Goal: Task Accomplishment & Management: Use online tool/utility

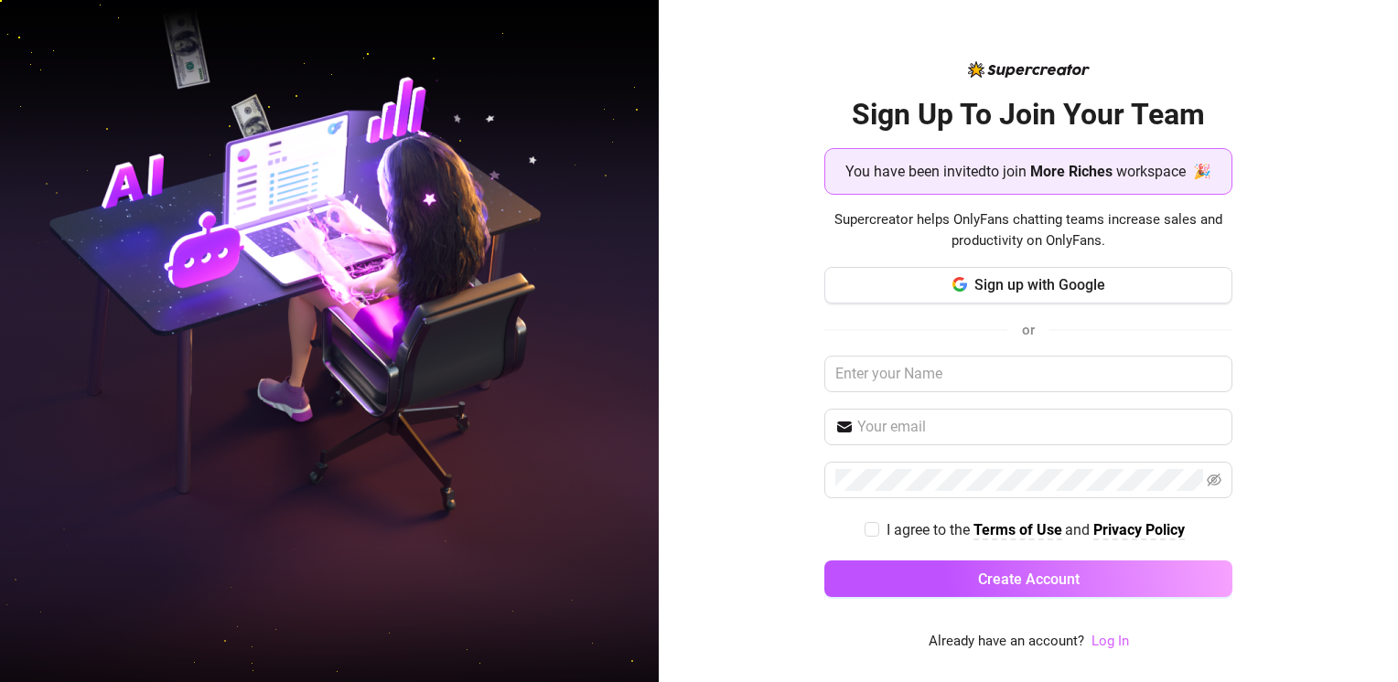
click at [692, 537] on link "Log In" at bounding box center [1110, 641] width 38 height 16
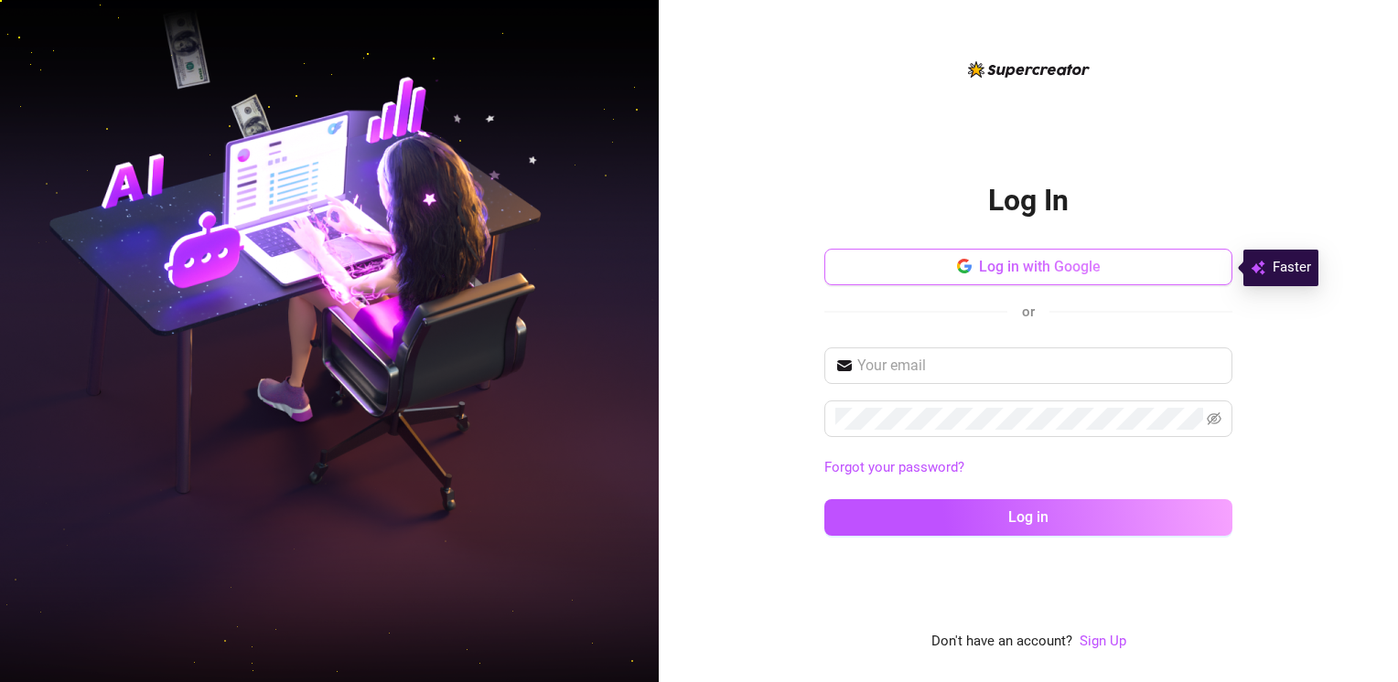
click at [692, 275] on span "Log in with Google" at bounding box center [1040, 266] width 122 height 17
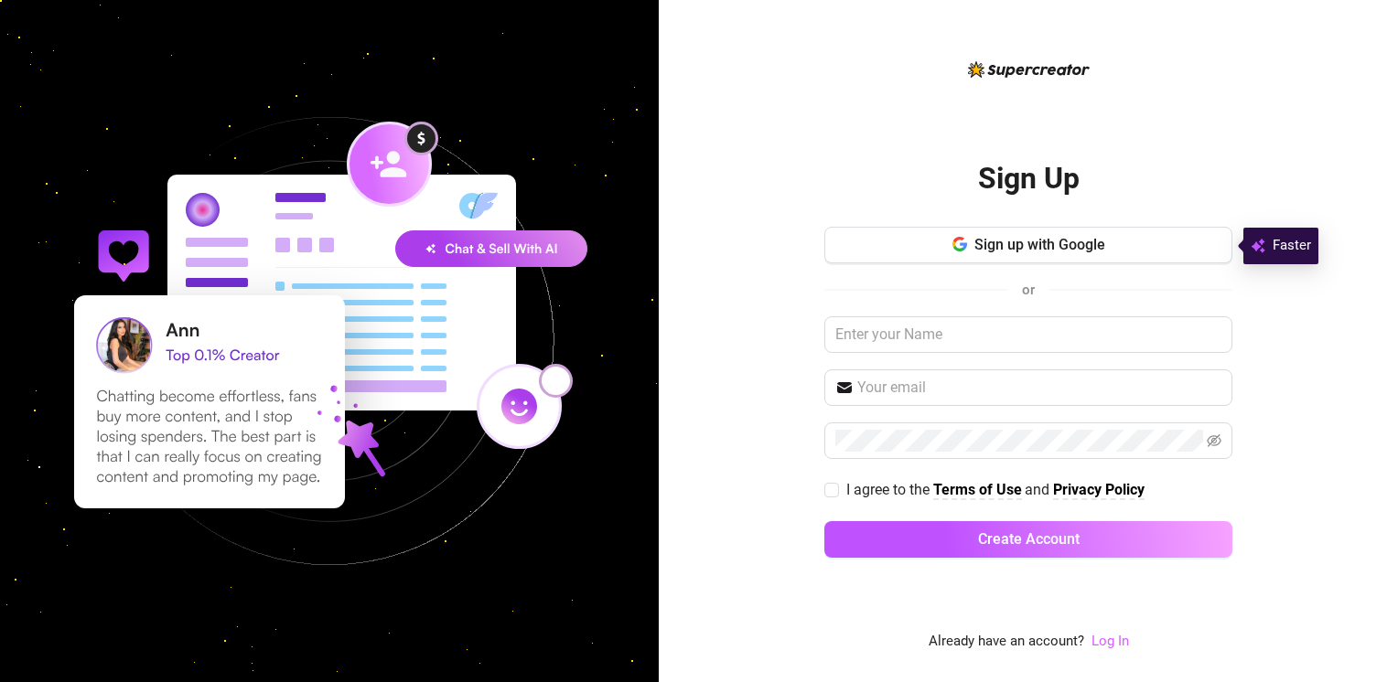
click at [1098, 642] on link "Log In" at bounding box center [1110, 641] width 38 height 16
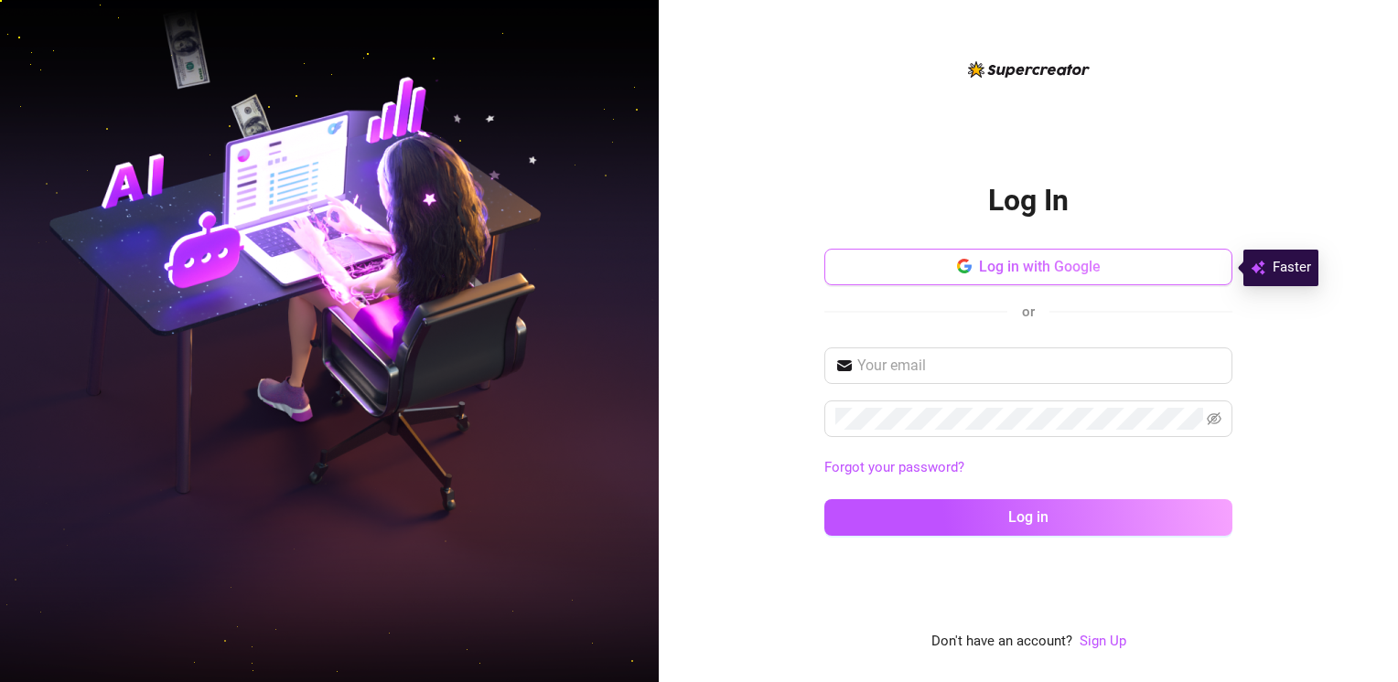
click at [1008, 260] on span "Log in with Google" at bounding box center [1040, 266] width 122 height 17
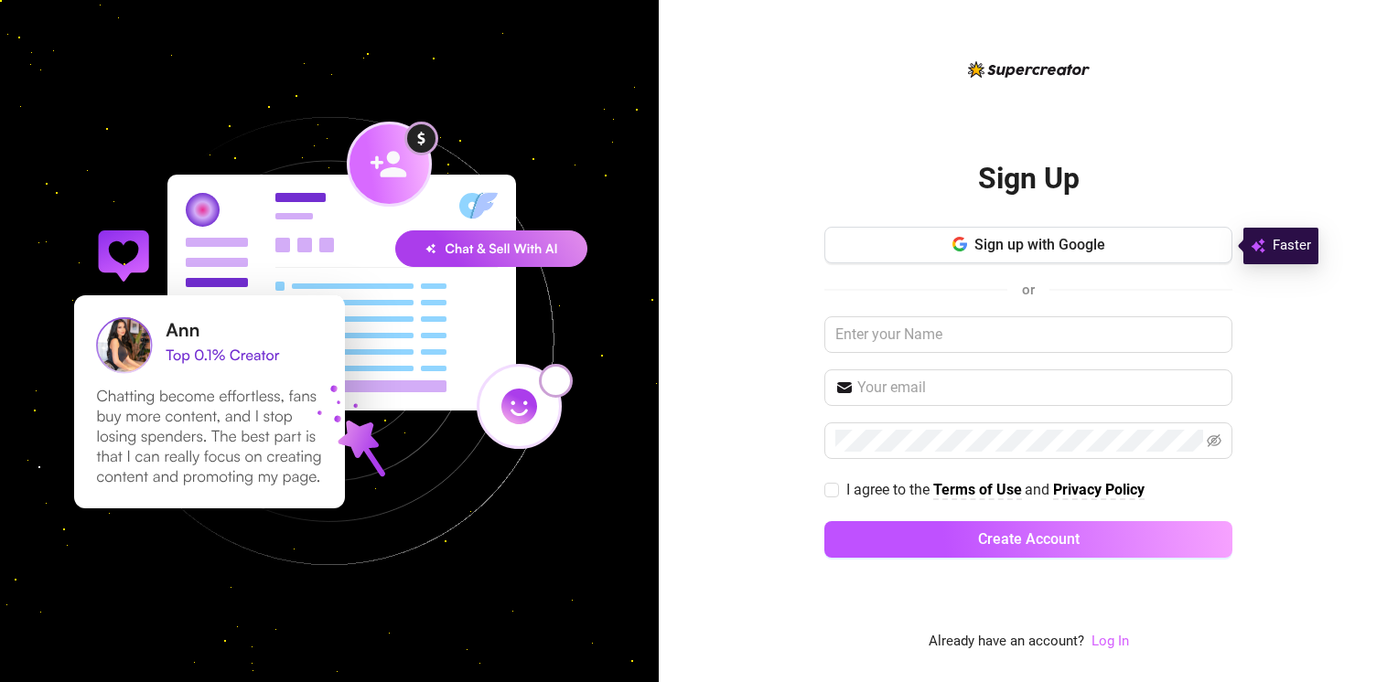
click at [1098, 643] on link "Log In" at bounding box center [1110, 641] width 38 height 16
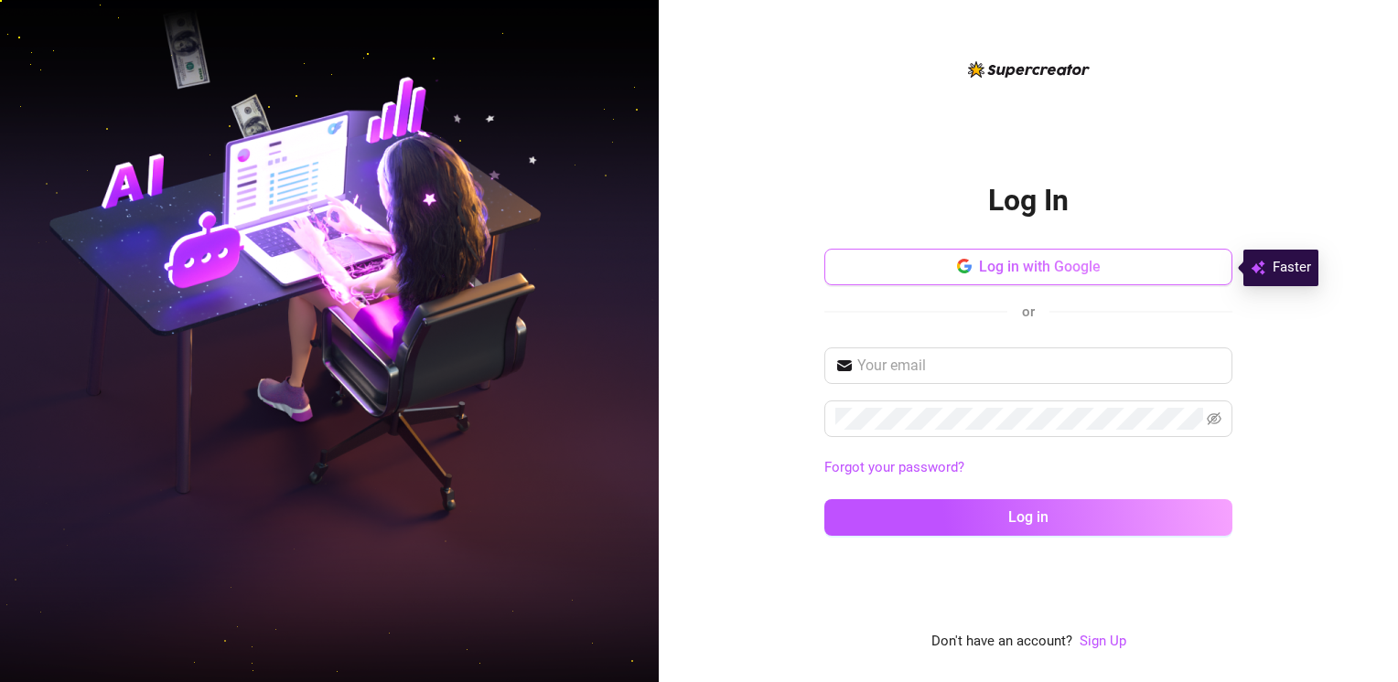
click at [1014, 269] on span "Log in with Google" at bounding box center [1040, 266] width 122 height 17
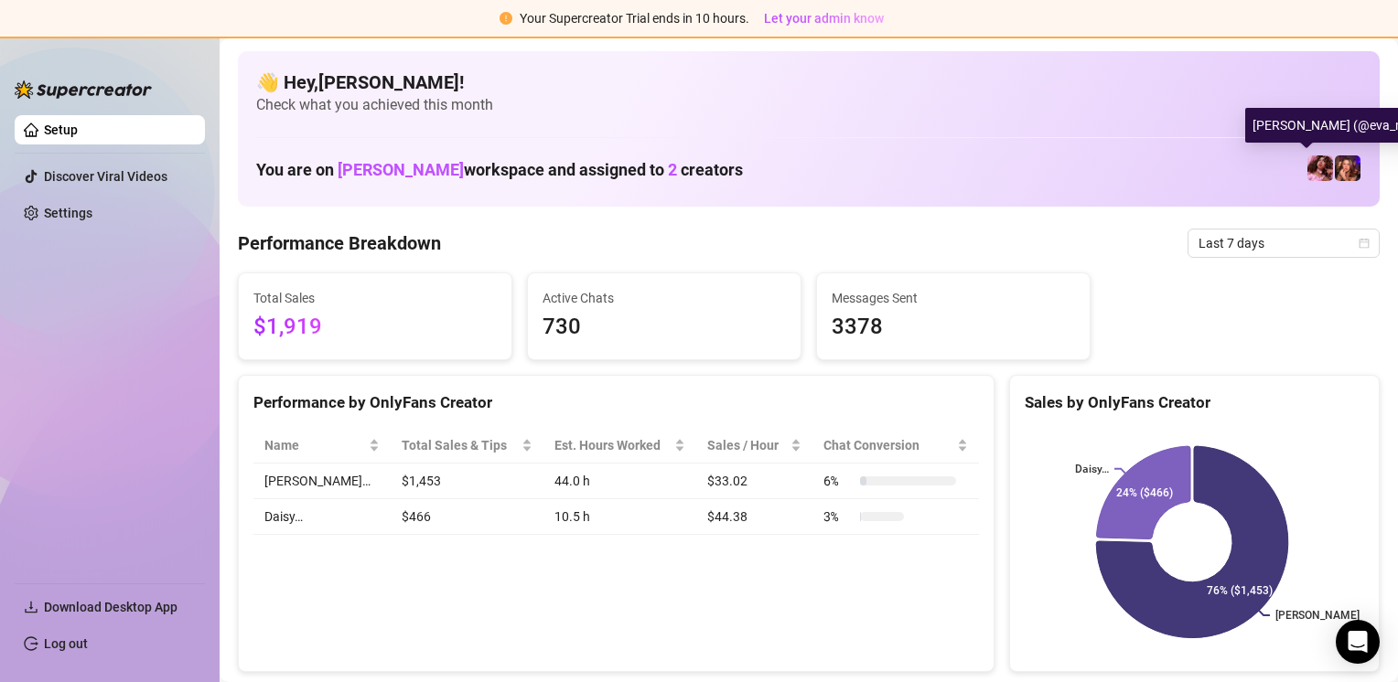
click at [1307, 164] on img at bounding box center [1320, 169] width 26 height 26
